Goal: Information Seeking & Learning: Learn about a topic

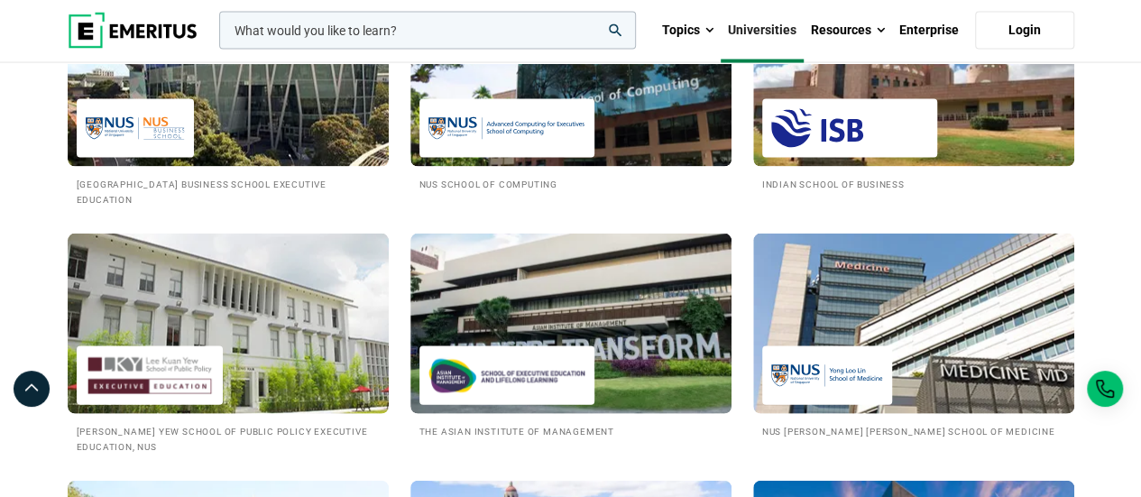
scroll to position [1793, 0]
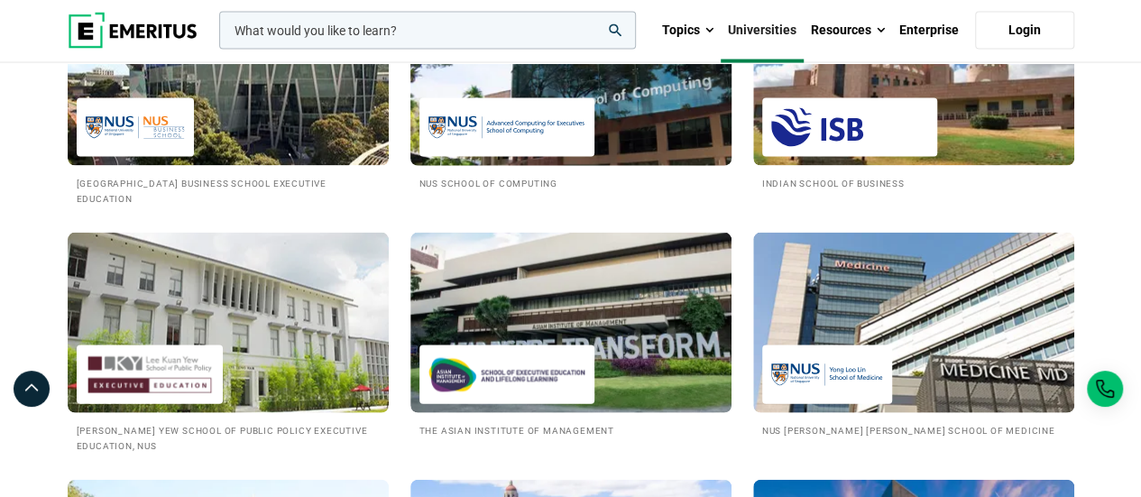
click at [538, 148] on img at bounding box center [507, 127] width 157 height 41
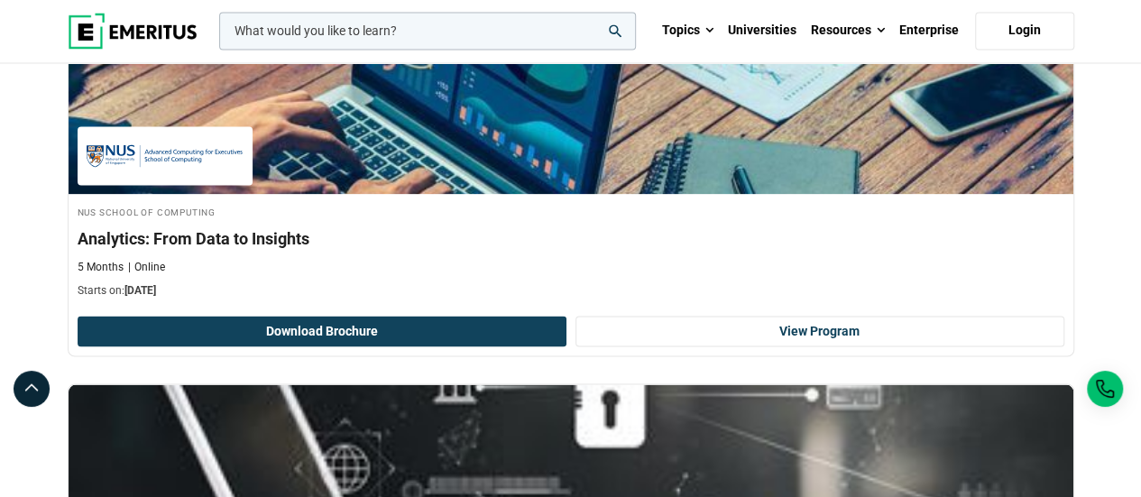
scroll to position [1611, 0]
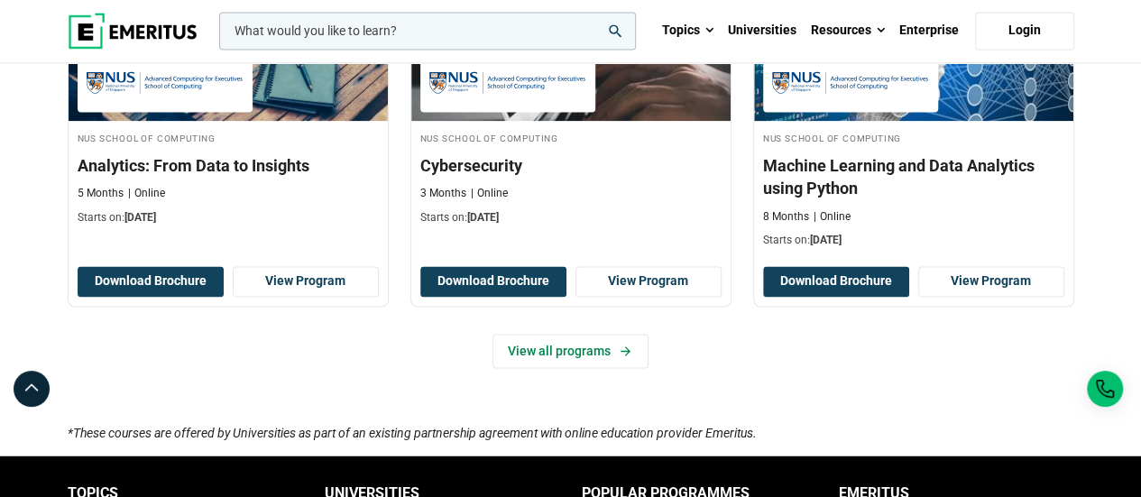
scroll to position [1315, 0]
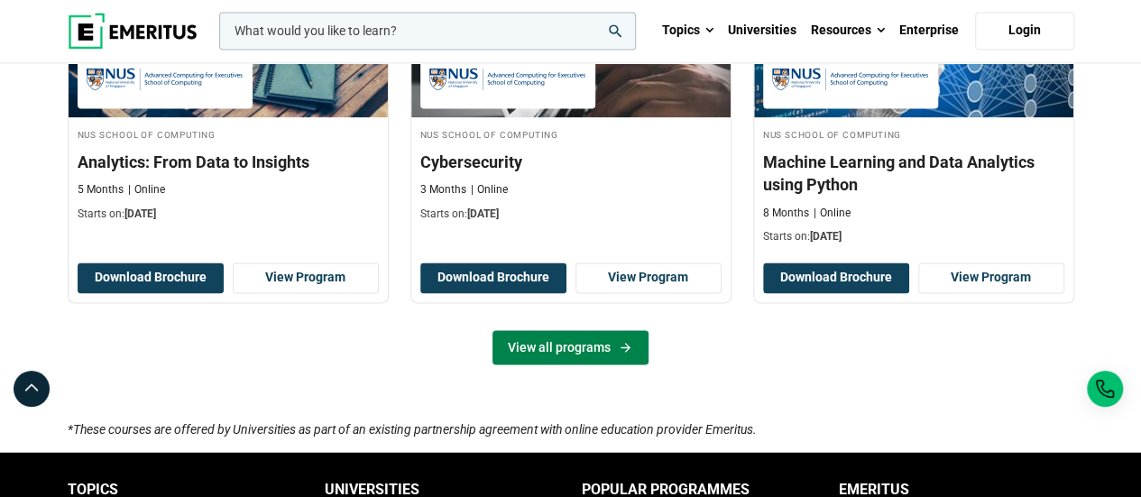
click at [565, 346] on link "View all programs" at bounding box center [571, 347] width 156 height 34
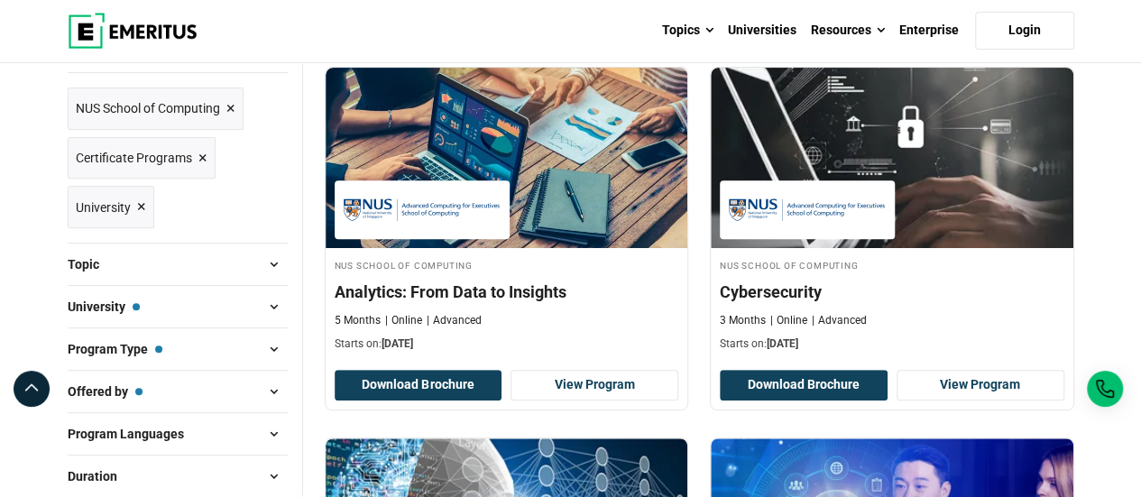
scroll to position [260, 0]
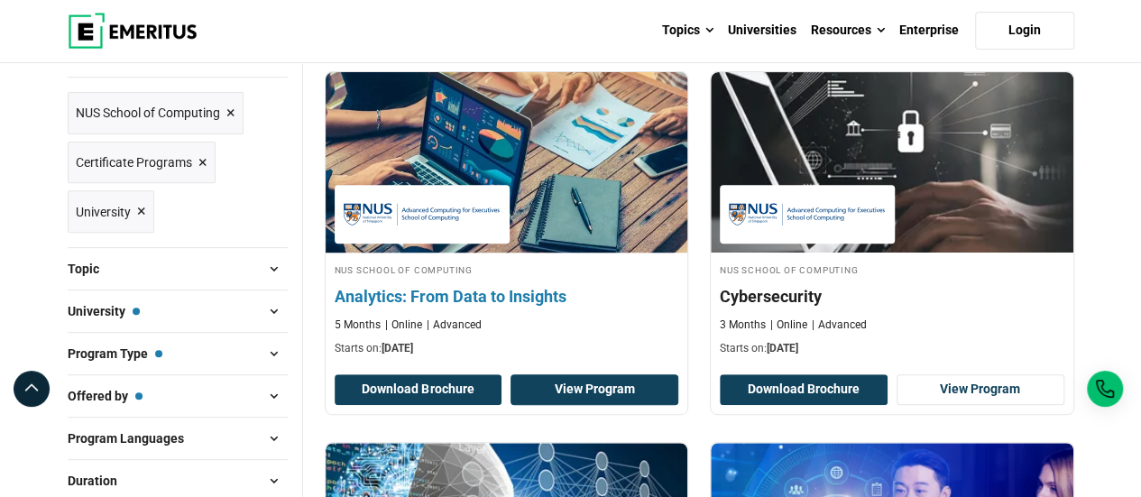
click at [577, 383] on link "View Program" at bounding box center [595, 389] width 168 height 31
